Goal: Transaction & Acquisition: Obtain resource

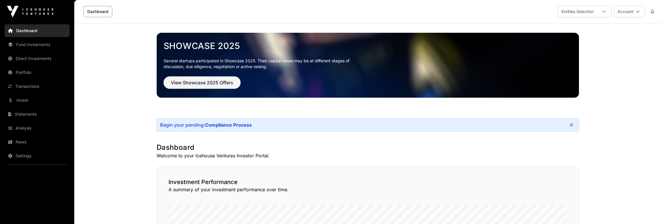
click at [214, 81] on span "View Showcase 2025 Offers" at bounding box center [202, 82] width 62 height 7
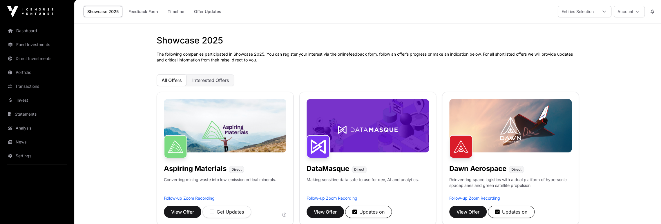
click at [30, 26] on link "Dashboard" at bounding box center [37, 30] width 65 height 13
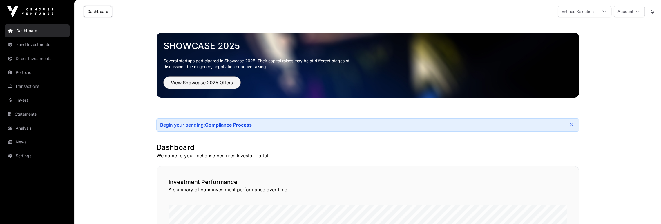
click at [202, 81] on span "View Showcase 2025 Offers" at bounding box center [202, 82] width 62 height 7
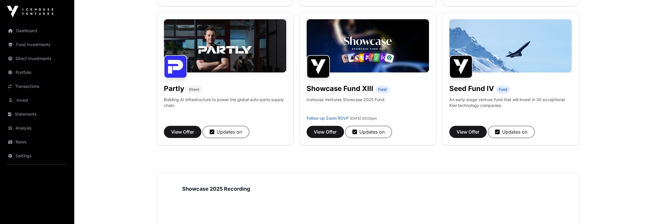
scroll to position [377, 0]
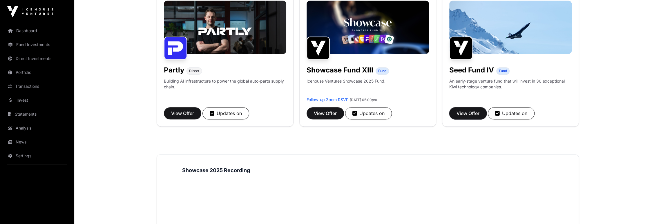
click at [465, 108] on button "View Offer" at bounding box center [468, 113] width 37 height 12
